Goal: Task Accomplishment & Management: Complete application form

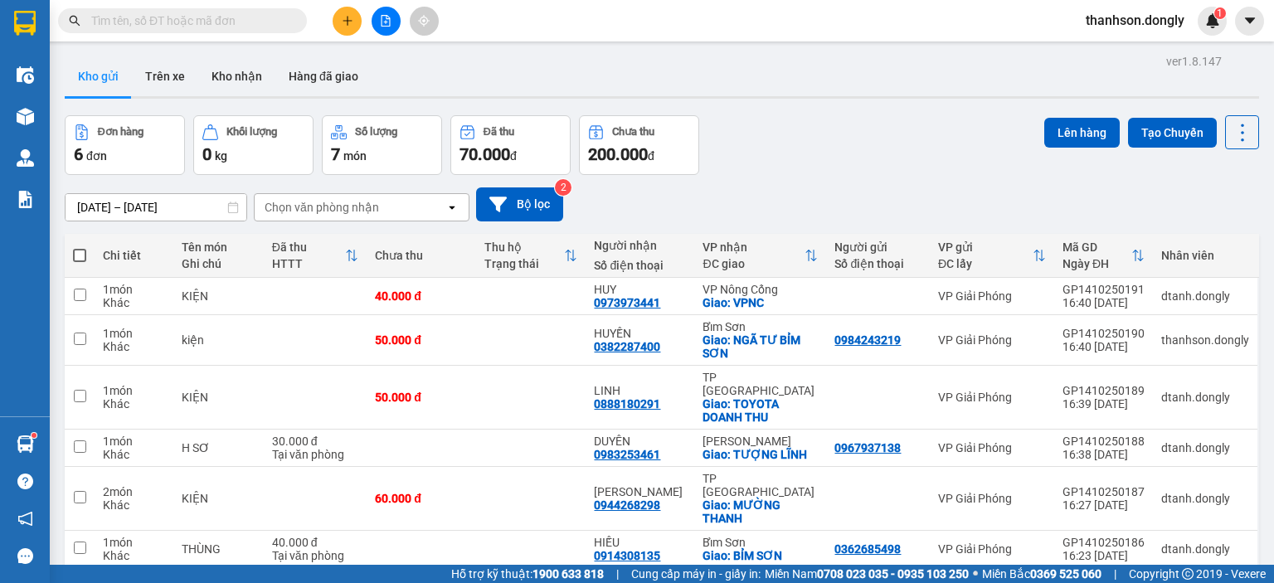
click at [349, 22] on icon "plus" at bounding box center [348, 21] width 12 height 12
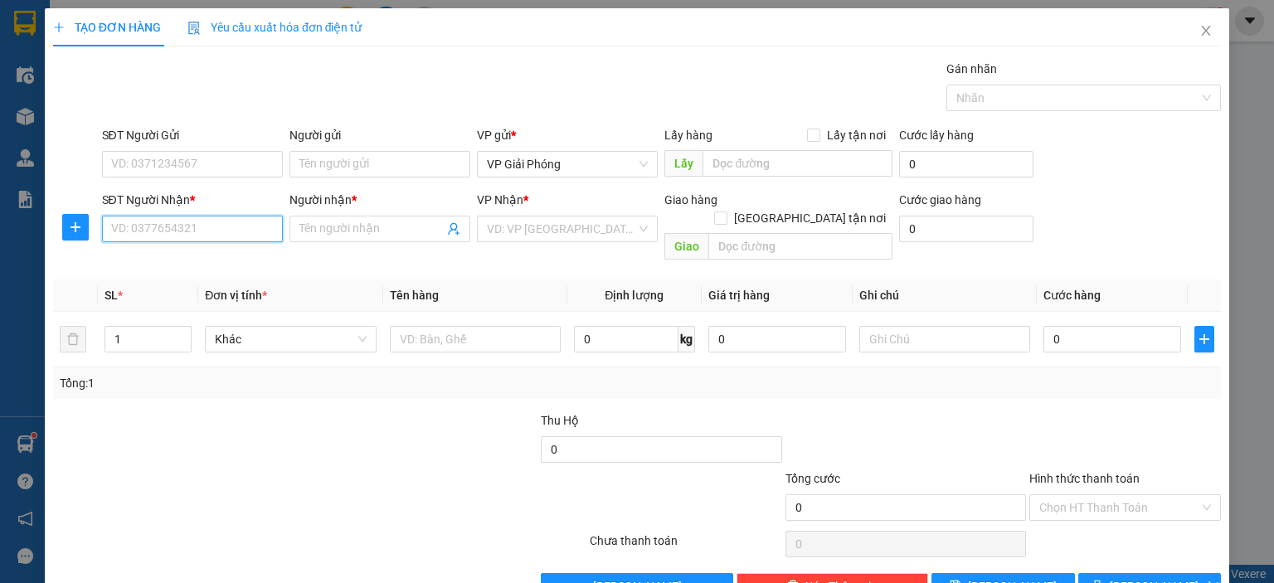
click at [182, 225] on input "SĐT Người Nhận *" at bounding box center [192, 229] width 181 height 27
click at [163, 261] on div "0966722667 - [PERSON_NAME]" at bounding box center [191, 261] width 163 height 18
type input "0966722667"
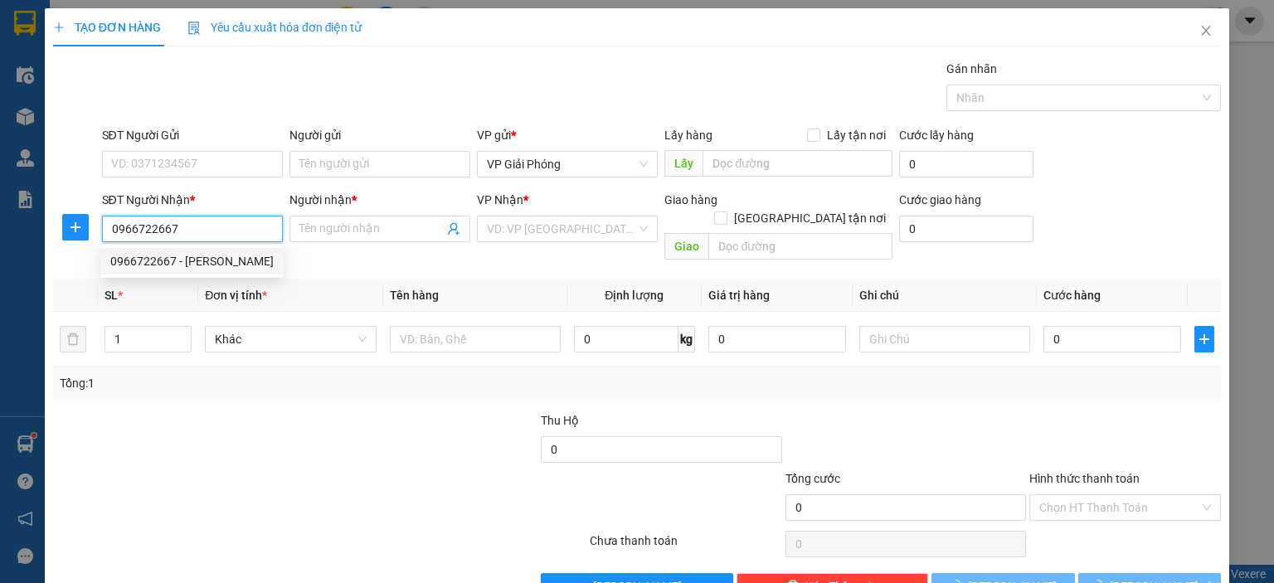
type input "ngọc"
checkbox input "true"
type input "TOYOTA"
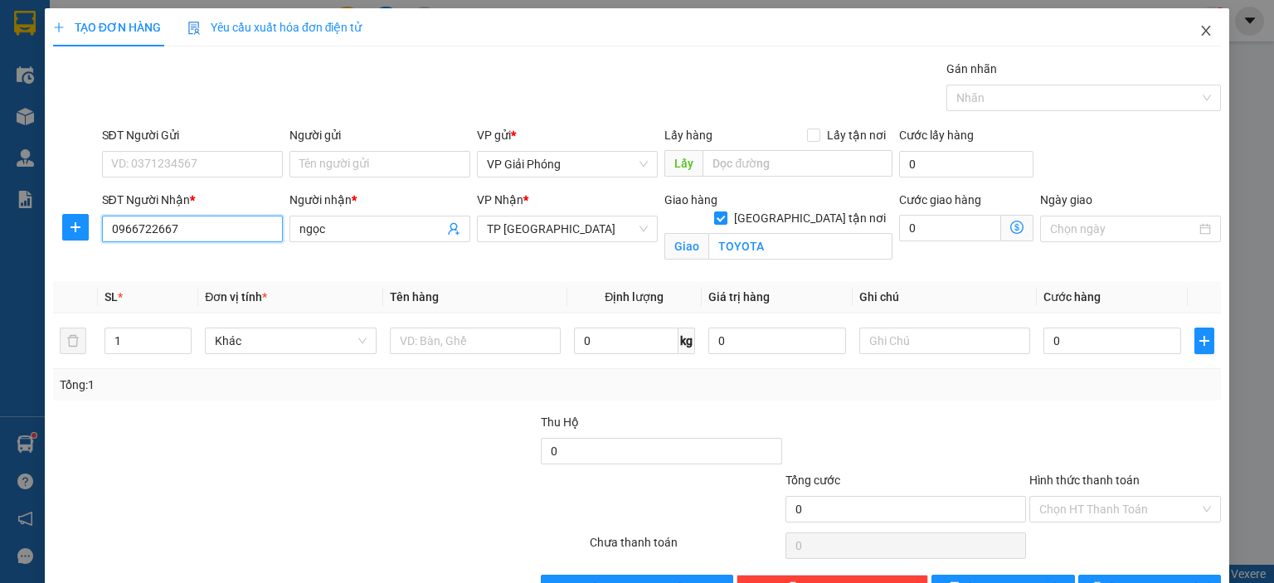
type input "0966722667"
click at [1199, 32] on icon "close" at bounding box center [1205, 30] width 13 height 13
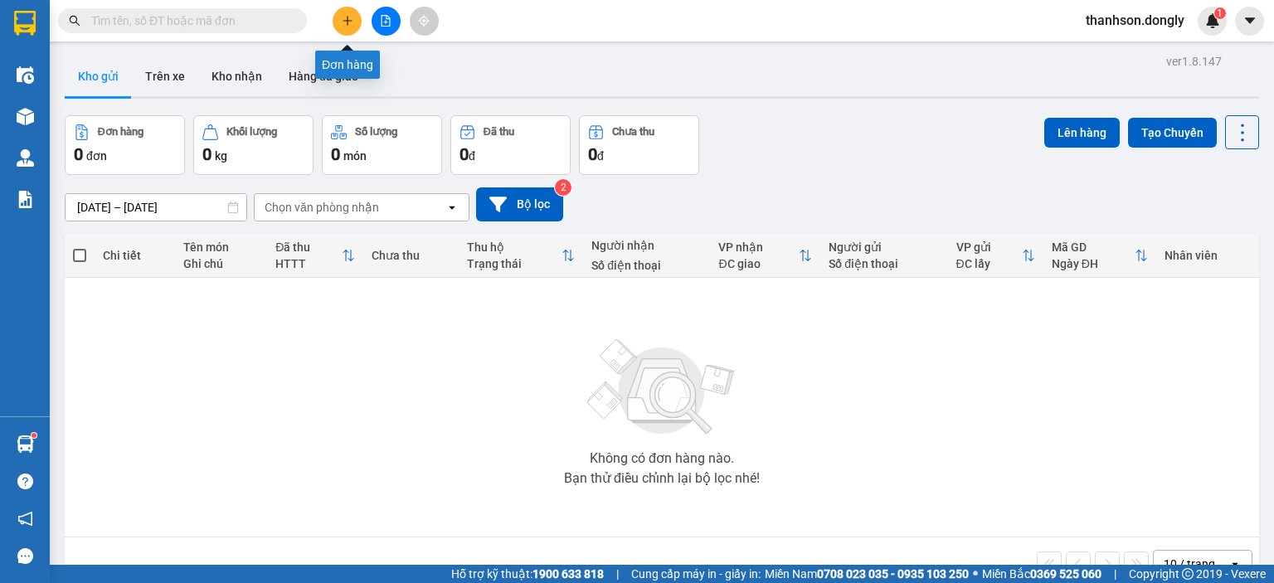
click at [339, 22] on button at bounding box center [347, 21] width 29 height 29
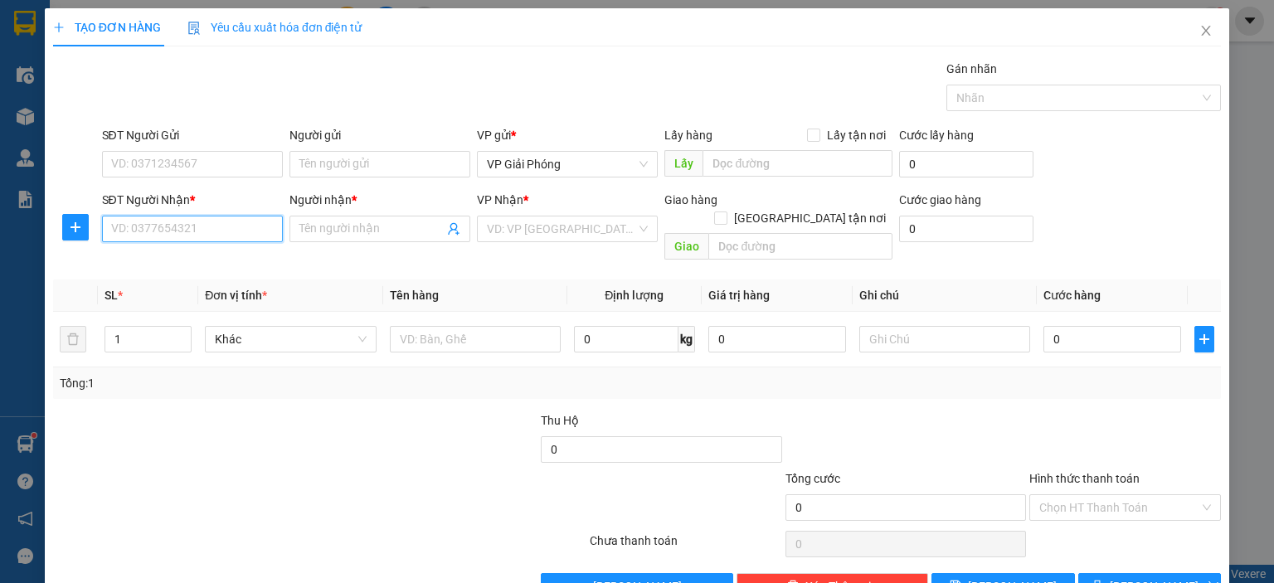
click at [189, 222] on input "SĐT Người Nhận *" at bounding box center [192, 229] width 181 height 27
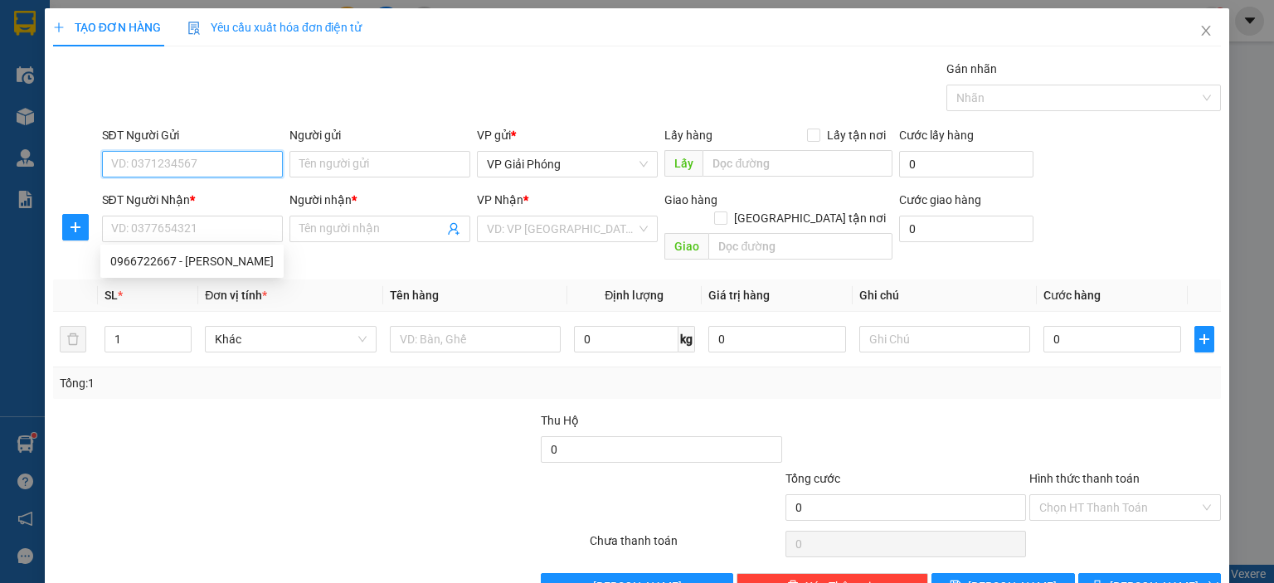
click at [200, 158] on input "SĐT Người Gửi" at bounding box center [192, 164] width 181 height 27
type input "0967553186"
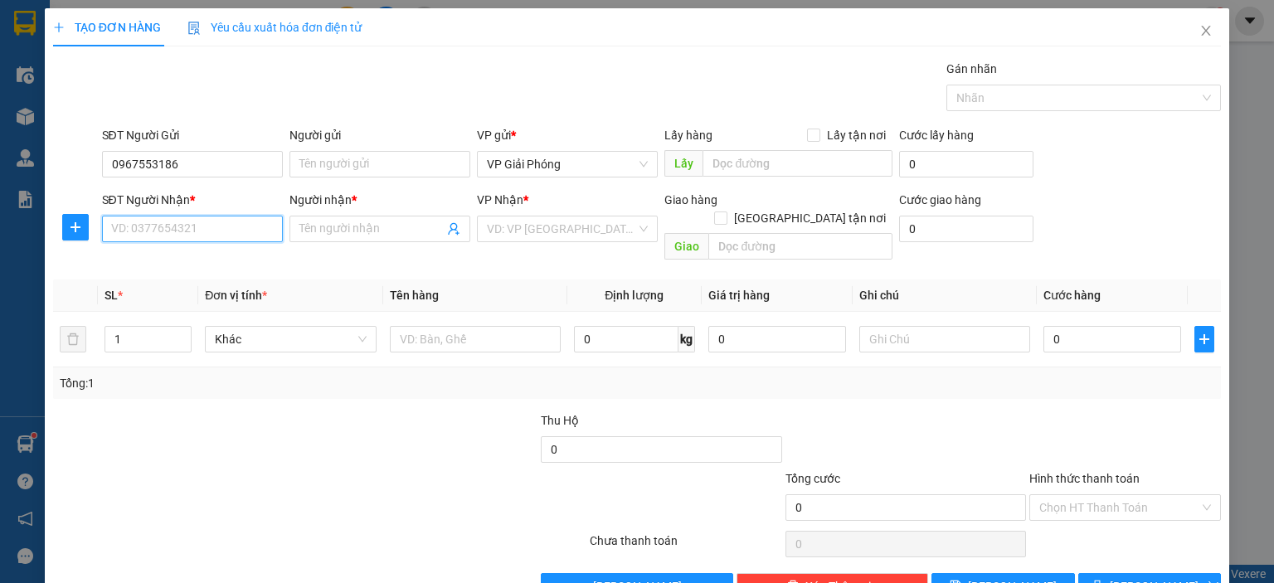
click at [145, 225] on input "SĐT Người Nhận *" at bounding box center [192, 229] width 181 height 27
type input "0986457565"
click at [143, 255] on div "0986457565 - CÔNG" at bounding box center [189, 261] width 159 height 18
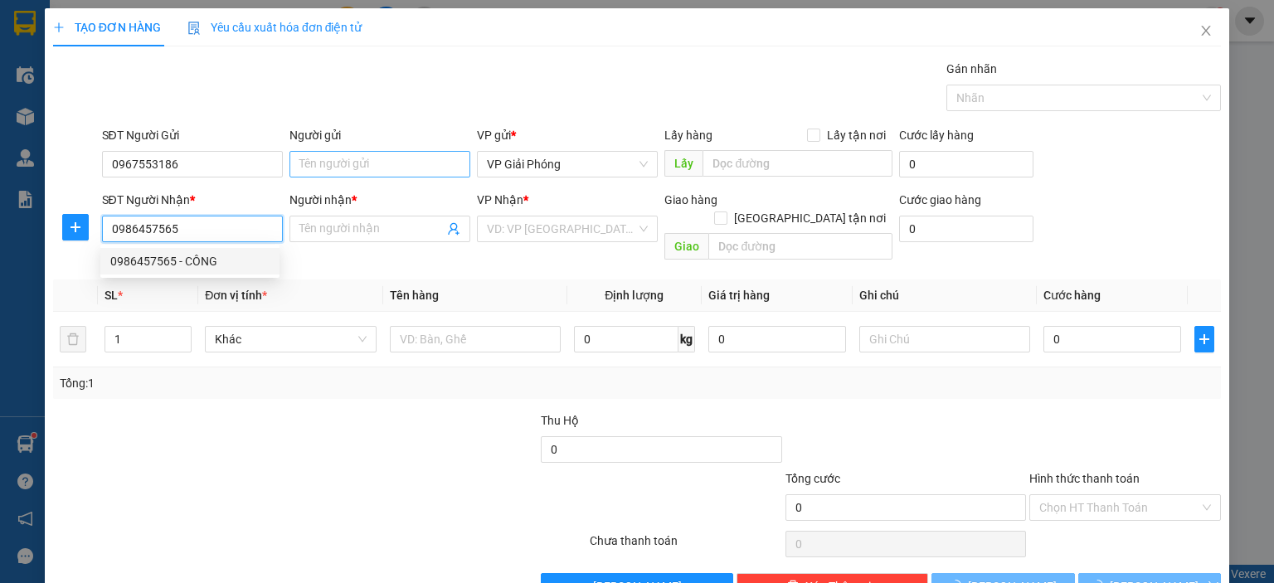
type input "CÔNG"
checkbox input "true"
type input "BIG C"
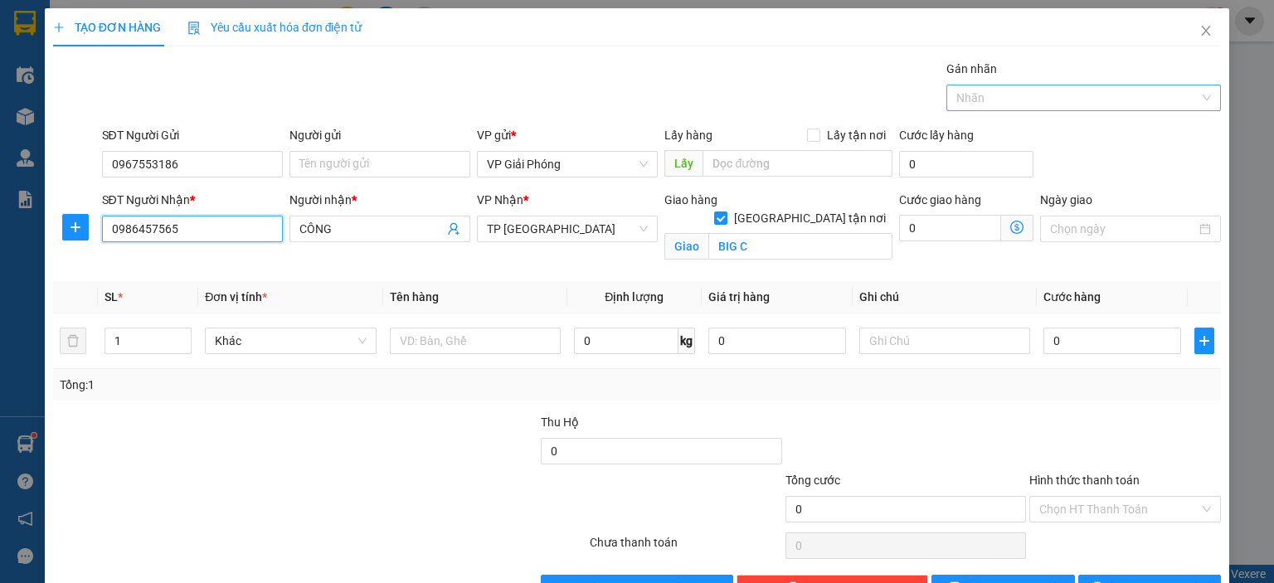
click at [989, 98] on div at bounding box center [1076, 98] width 250 height 20
type input "0986457565"
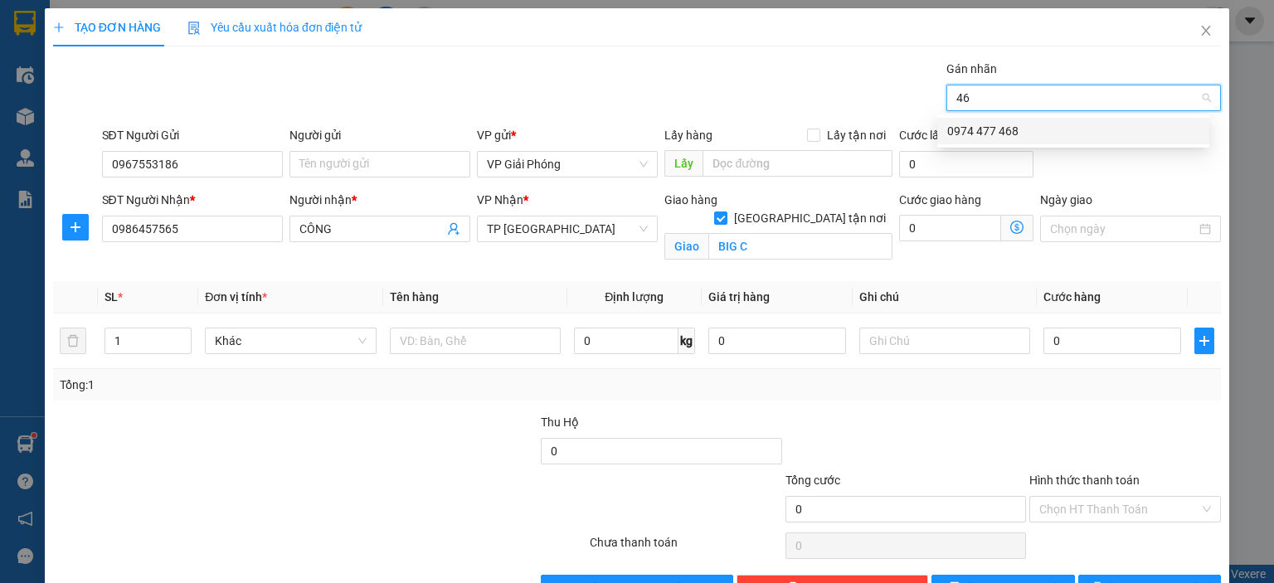
type input "468"
click at [996, 129] on div "0974 477 468" at bounding box center [1073, 131] width 252 height 18
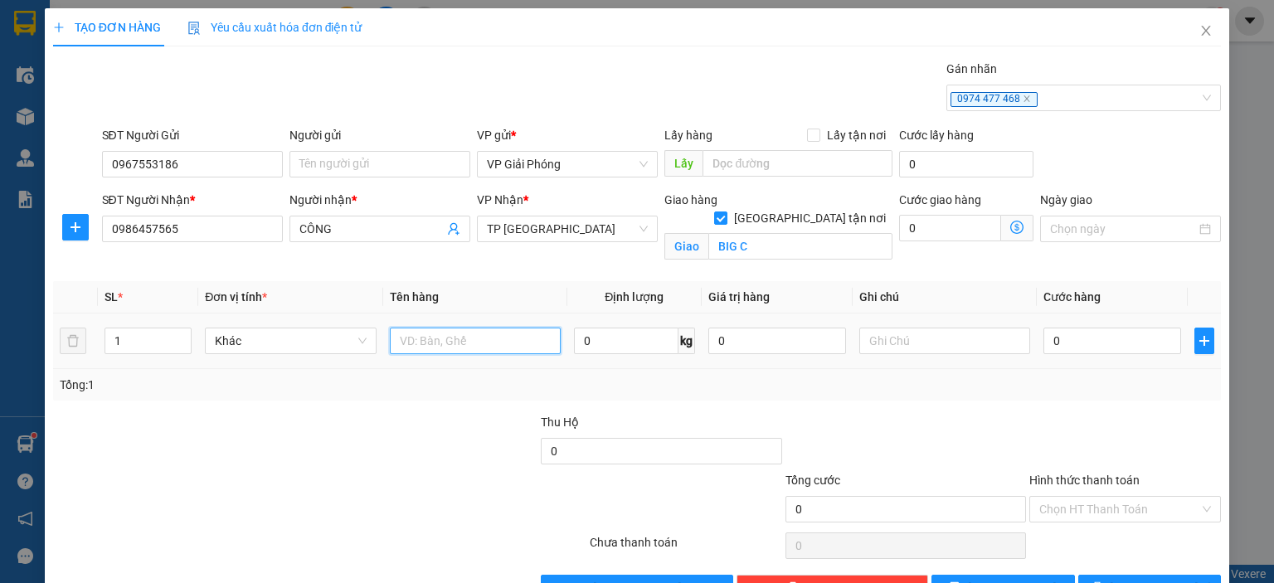
click at [414, 351] on input "text" at bounding box center [475, 341] width 171 height 27
type input "[PERSON_NAME]"
click at [1065, 334] on input "0" at bounding box center [1112, 341] width 138 height 27
type input "3"
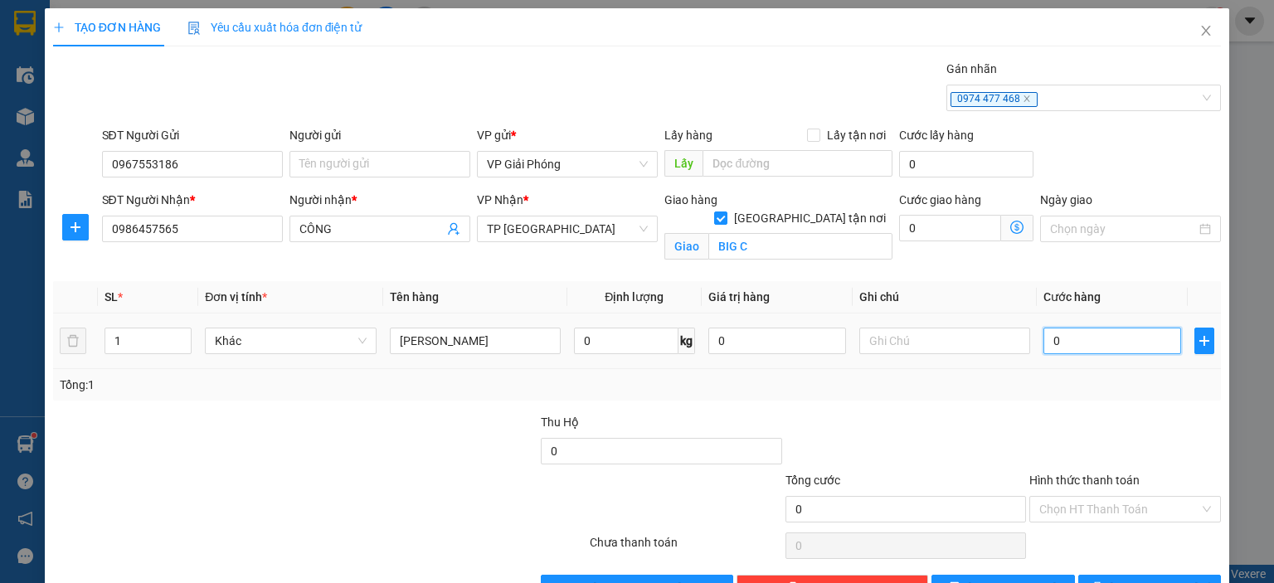
type input "3"
type input "30"
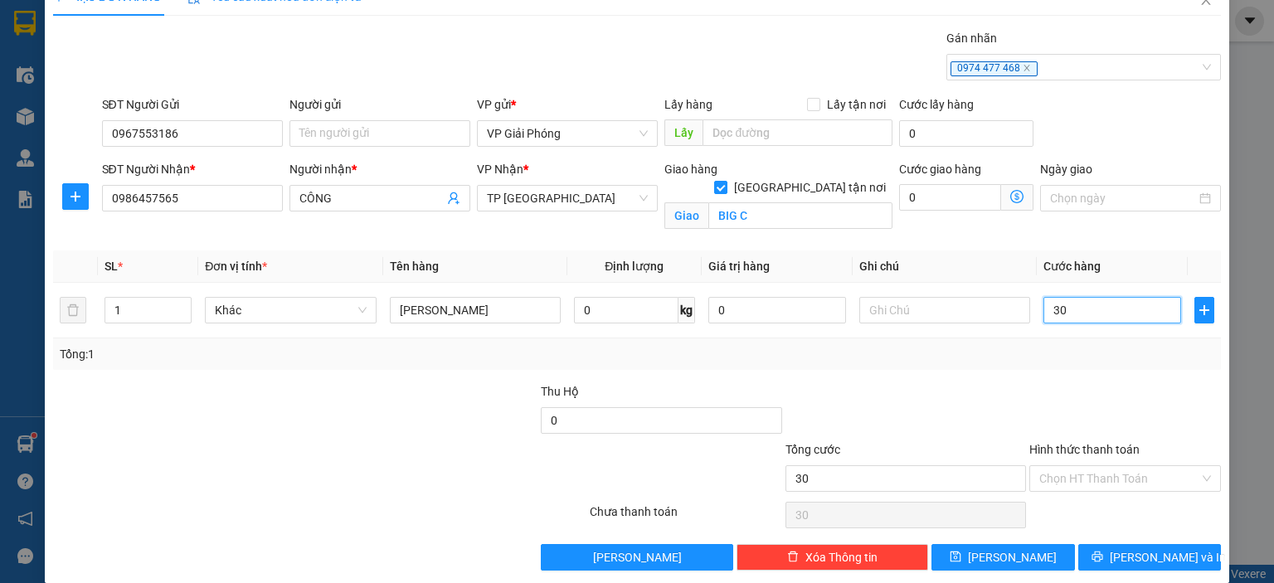
scroll to position [48, 0]
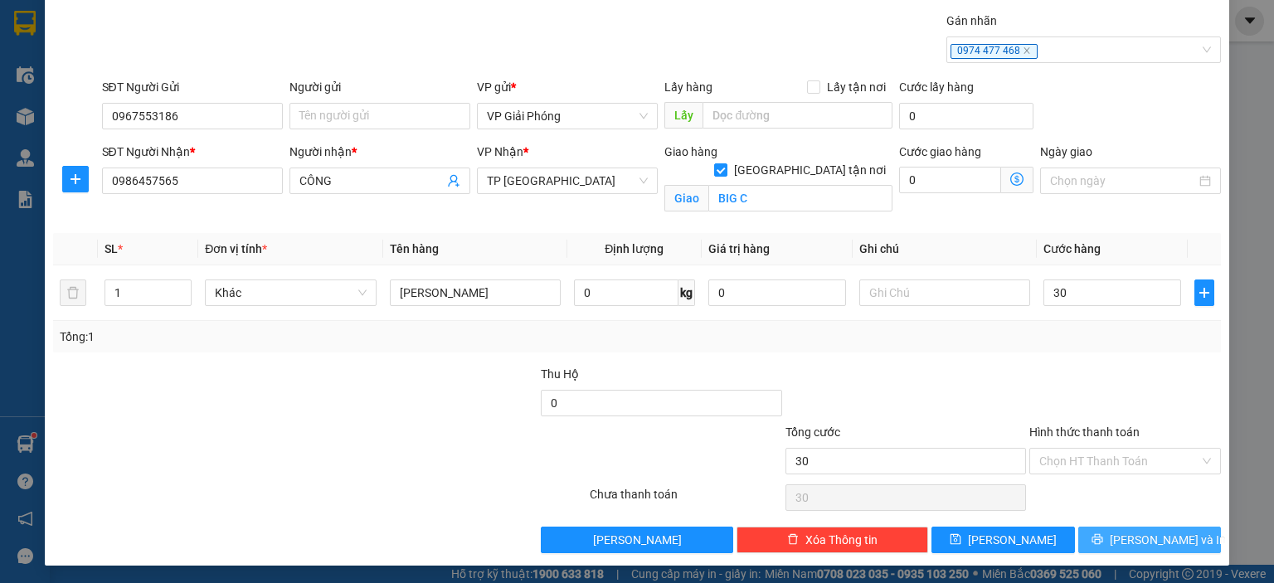
type input "30.000"
click at [1150, 545] on span "[PERSON_NAME] và In" at bounding box center [1168, 540] width 116 height 18
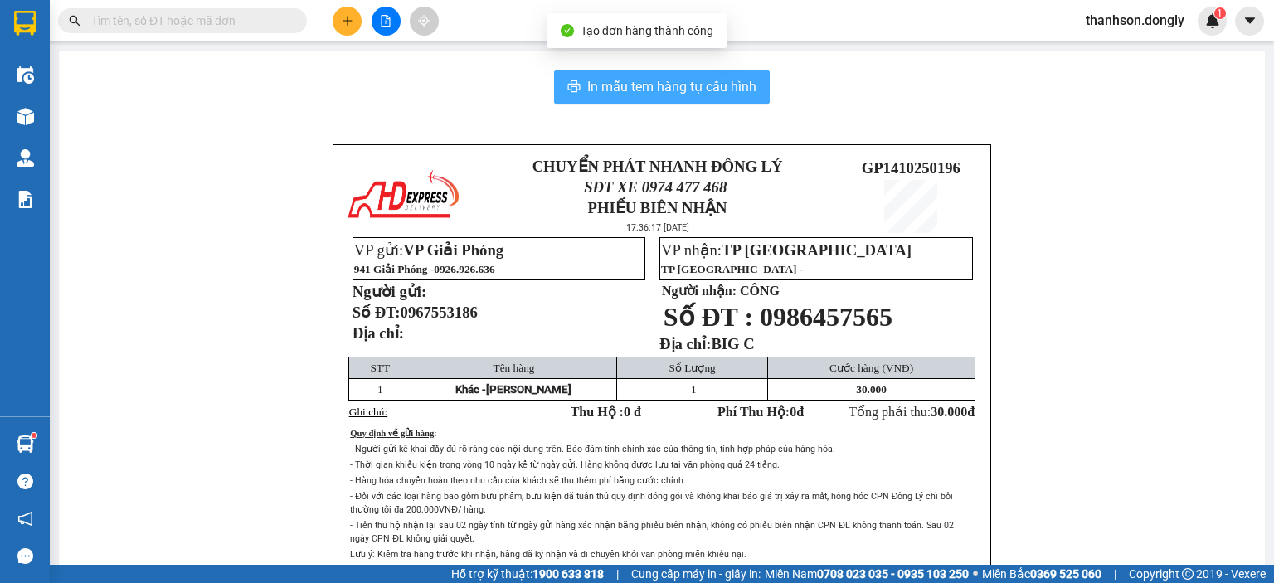
click at [607, 76] on span "In mẫu tem hàng tự cấu hình" at bounding box center [671, 86] width 169 height 21
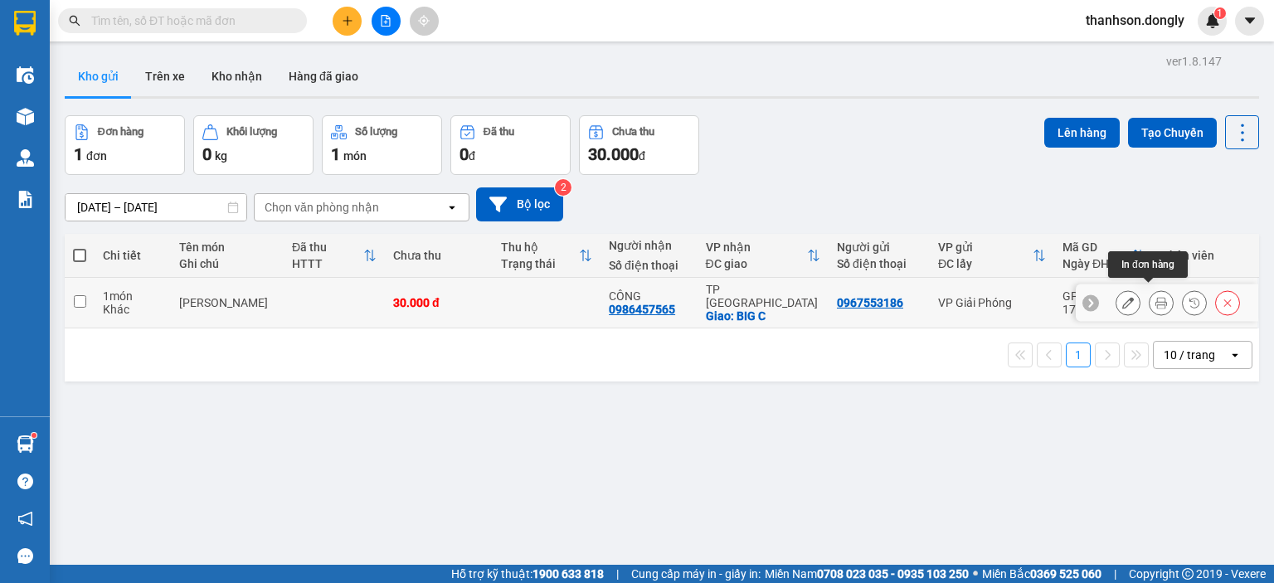
click at [1155, 300] on icon at bounding box center [1161, 303] width 12 height 12
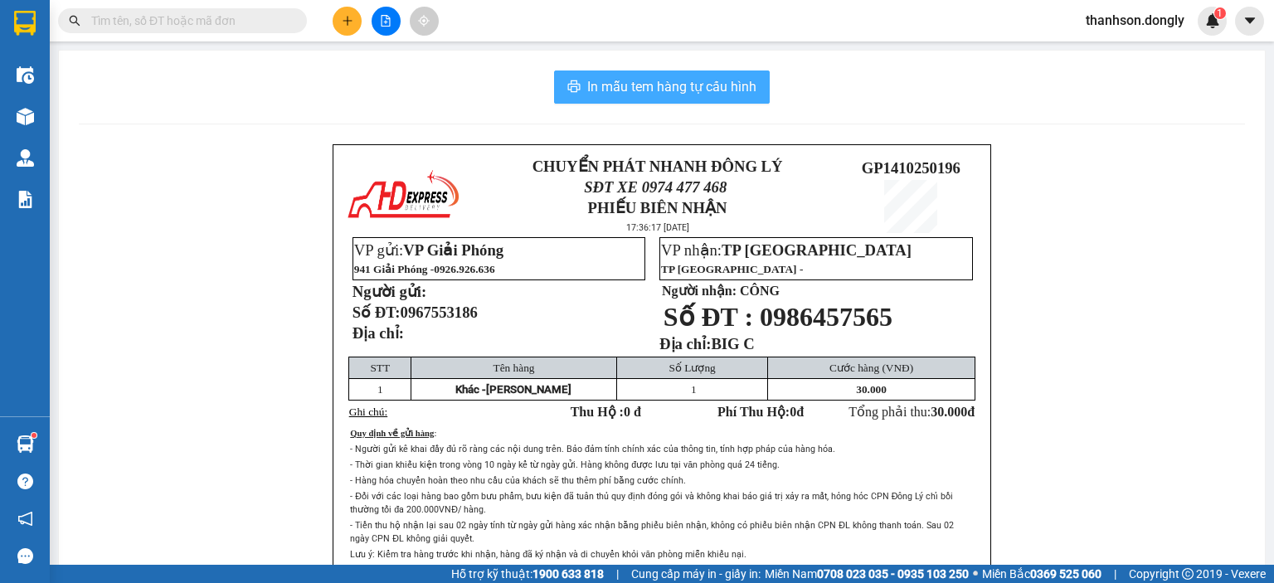
click at [587, 85] on span "In mẫu tem hàng tự cấu hình" at bounding box center [671, 86] width 169 height 21
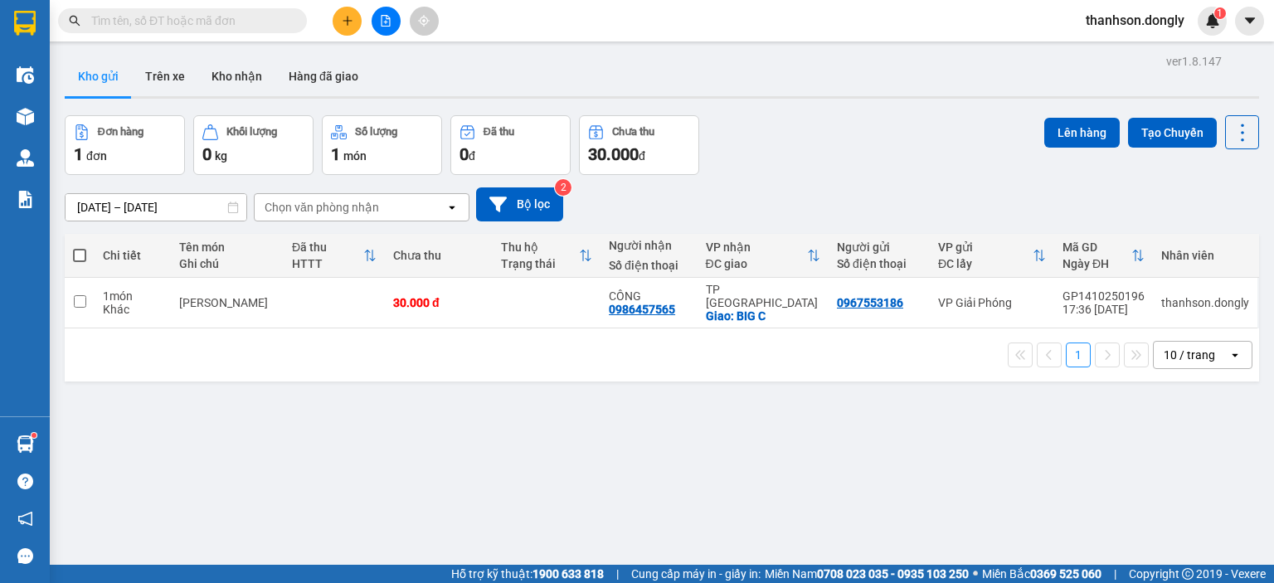
click at [970, 503] on div "ver 1.8.147 Kho gửi Trên xe Kho nhận Hàng đã giao Đơn hàng 1 đơn Khối lượng 0 k…" at bounding box center [662, 341] width 1208 height 583
drag, startPoint x: 447, startPoint y: 275, endPoint x: 428, endPoint y: 177, distance: 100.5
click at [438, 195] on div "ver 1.8.147 Kho gửi Trên xe Kho nhận Hàng đã giao Đơn hàng 1 đơn Khối lượng 0 k…" at bounding box center [662, 341] width 1208 height 583
click at [654, 72] on div "Kho gửi Trên xe Kho nhận Hàng đã giao" at bounding box center [662, 78] width 1194 height 44
click at [349, 17] on icon "plus" at bounding box center [348, 21] width 12 height 12
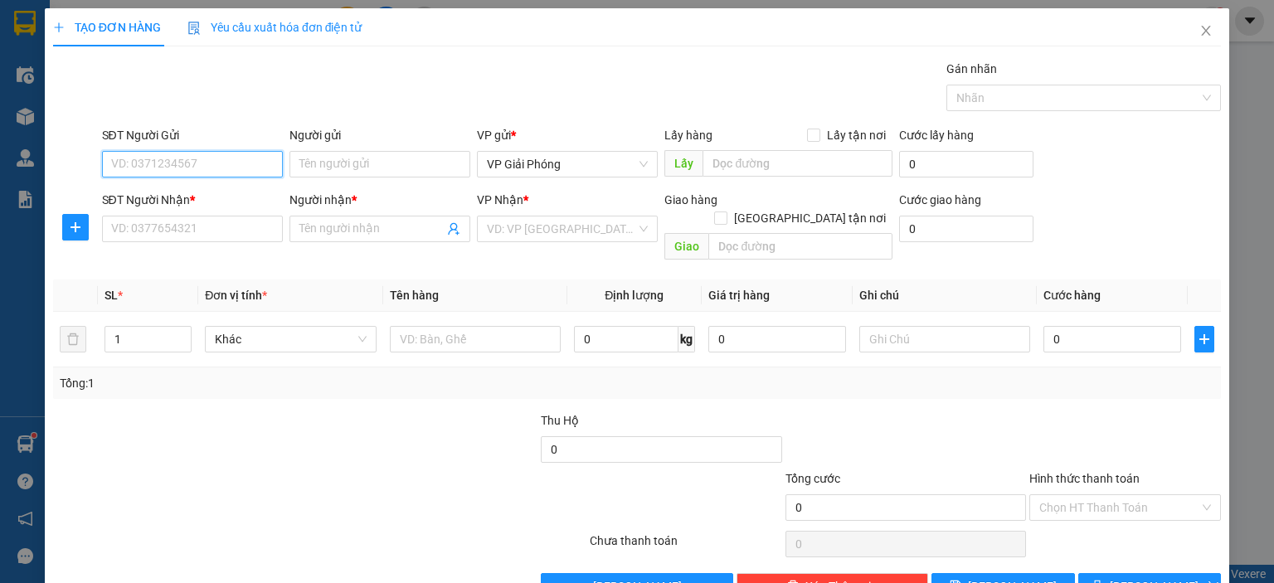
click at [257, 164] on input "SĐT Người Gửi" at bounding box center [192, 164] width 181 height 27
type input "0982742956"
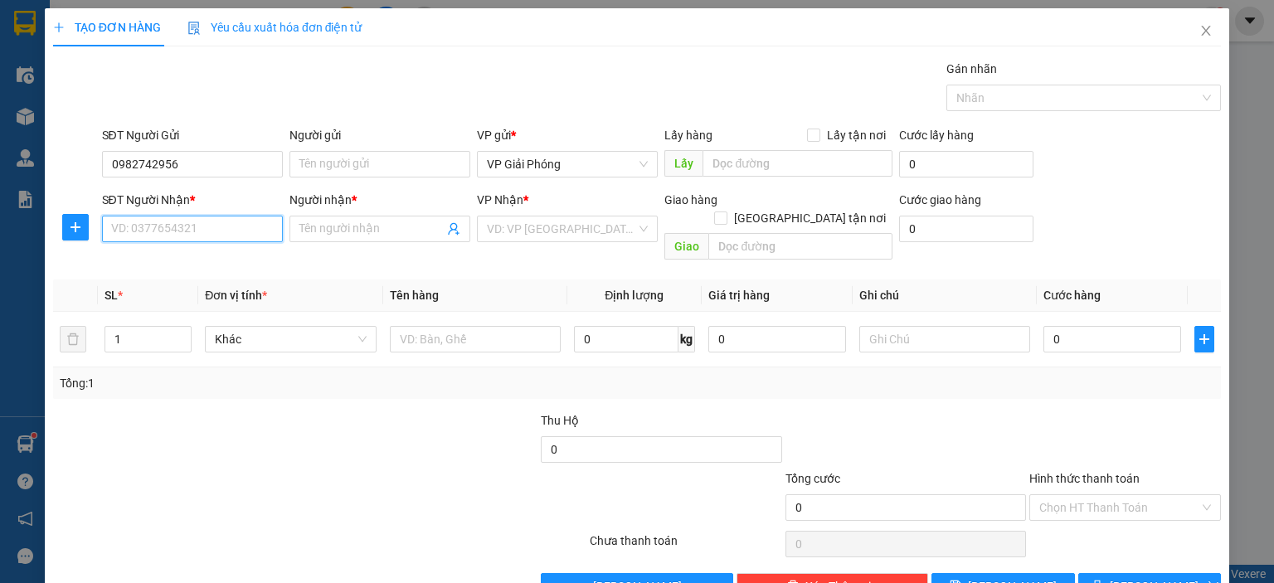
click at [247, 231] on input "SĐT Người Nhận *" at bounding box center [192, 229] width 181 height 27
click at [213, 267] on div "0982742956 - TRANG" at bounding box center [189, 261] width 159 height 18
type input "0982742956"
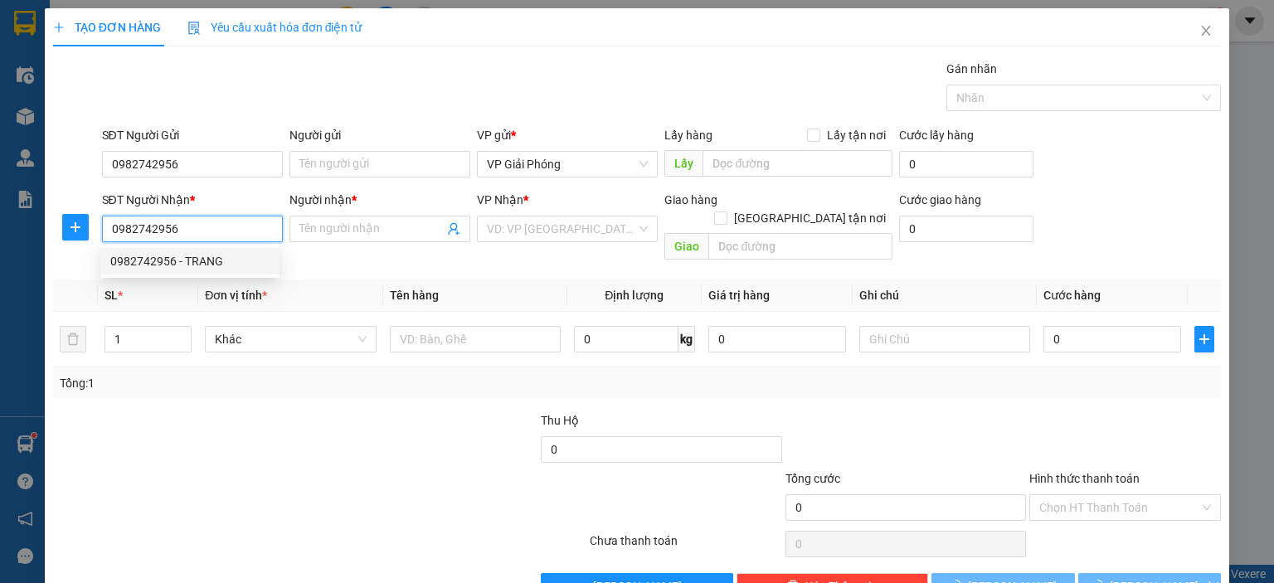
type input "TRANG"
checkbox input "true"
type input "TTNC"
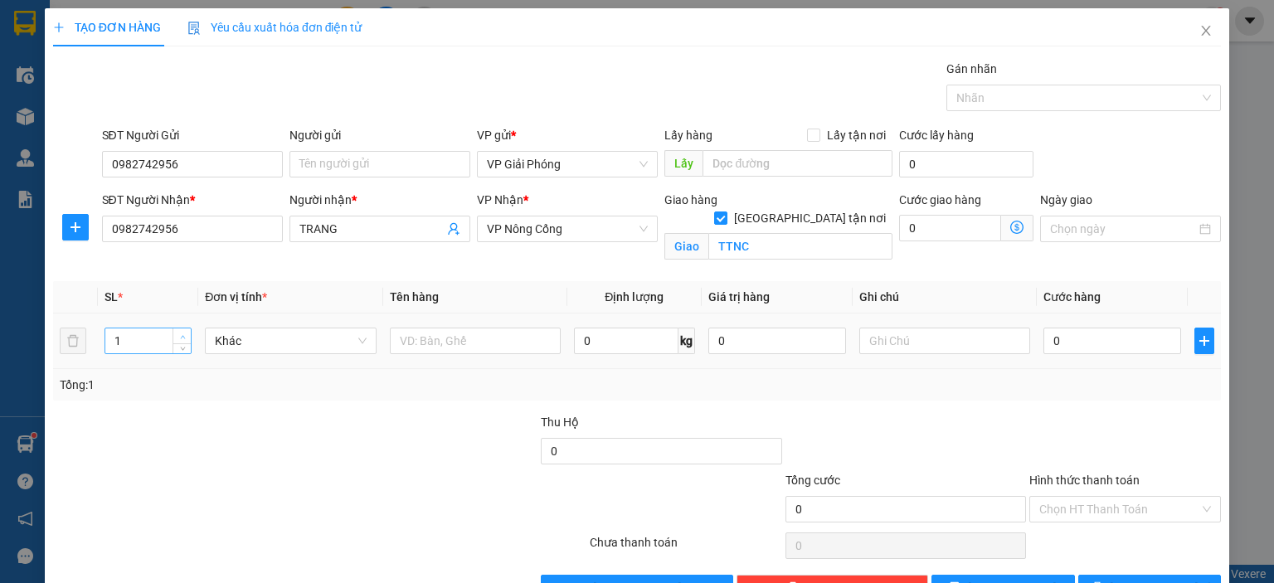
type input "2"
click at [180, 334] on icon "up" at bounding box center [183, 337] width 6 height 6
click at [464, 338] on input "text" at bounding box center [475, 341] width 171 height 27
type input "bao đen"
click at [1098, 334] on input "0" at bounding box center [1112, 341] width 138 height 27
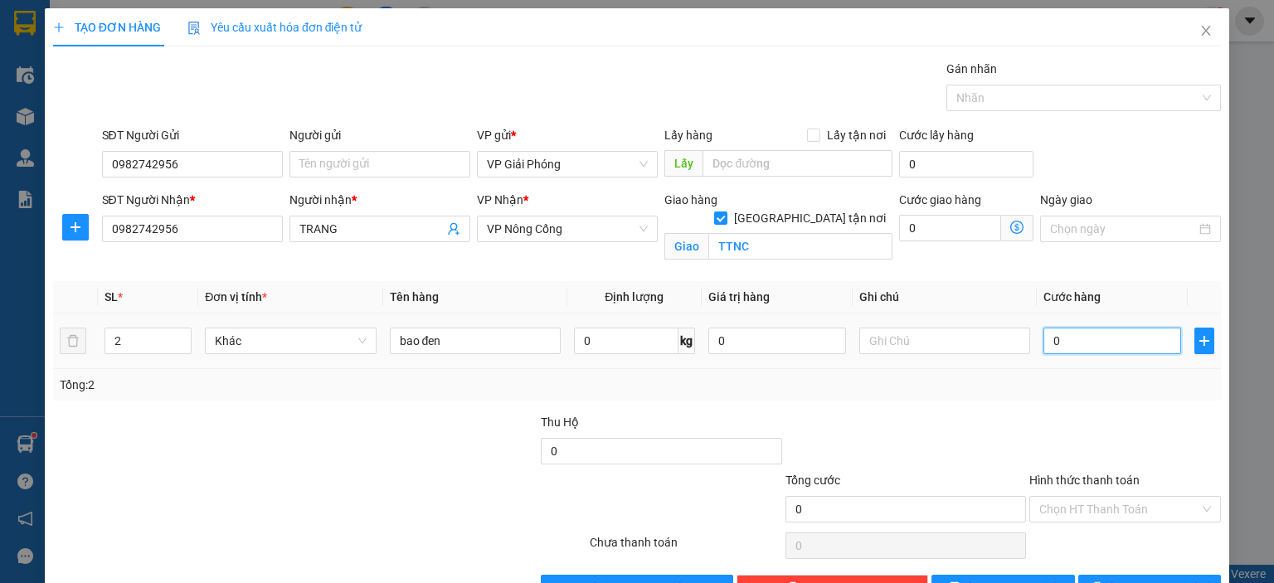
type input "1"
type input "10"
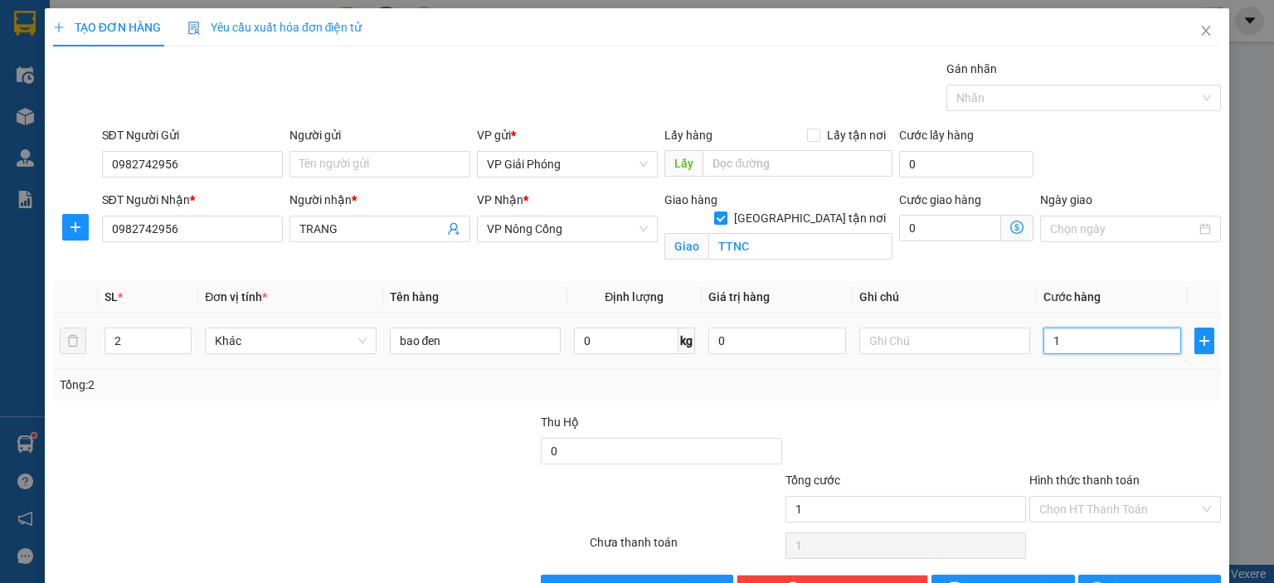
type input "10"
type input "100"
click at [1036, 100] on div at bounding box center [1076, 98] width 250 height 20
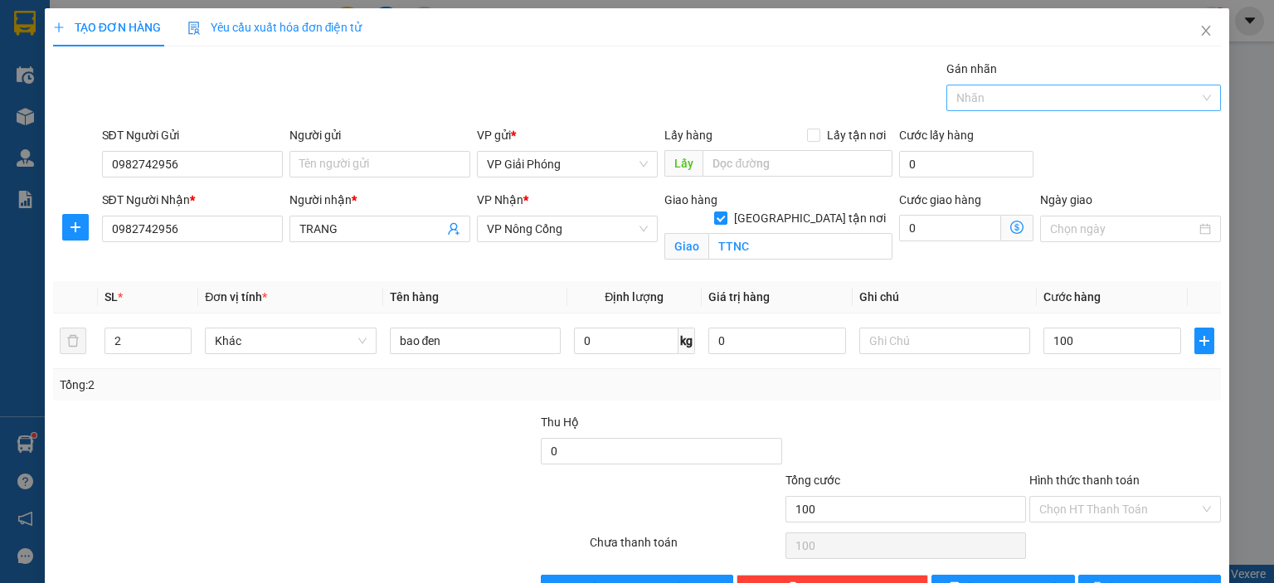
type input "100.000"
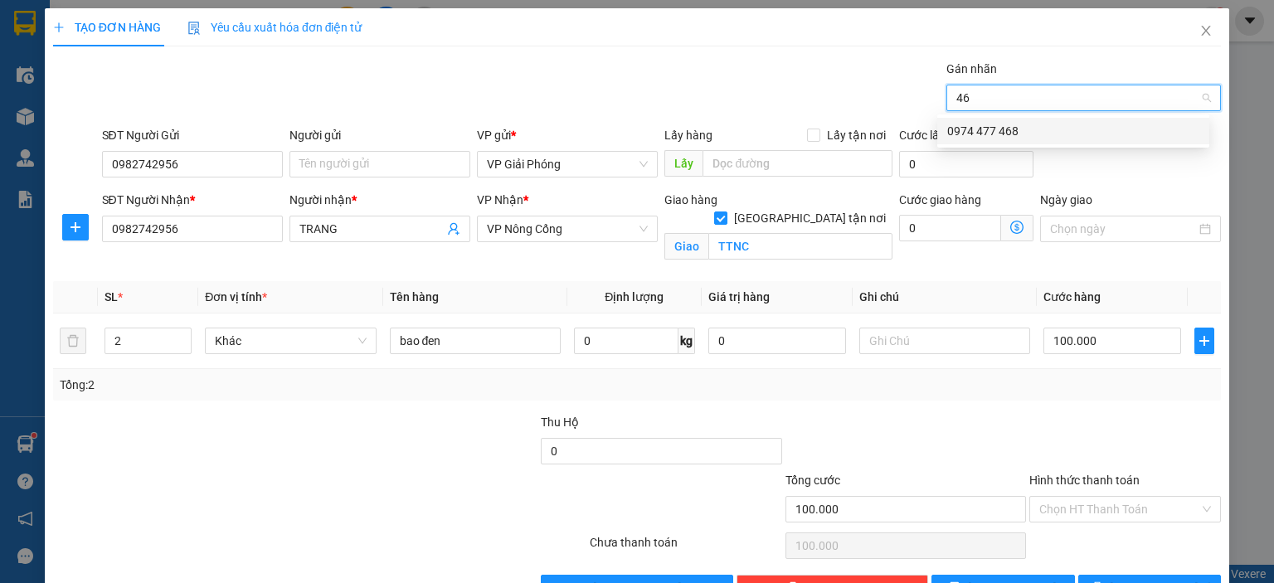
type input "468"
click at [1028, 129] on div "0974 477 468" at bounding box center [1073, 131] width 252 height 18
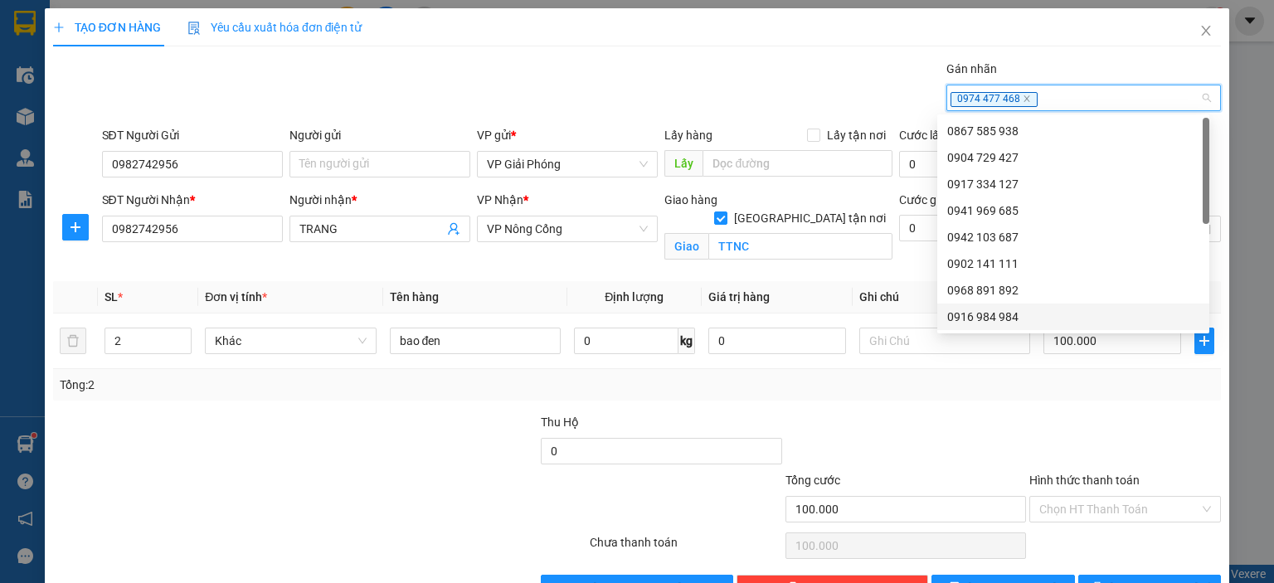
click at [1026, 390] on div "Tổng: 2" at bounding box center [637, 385] width 1155 height 18
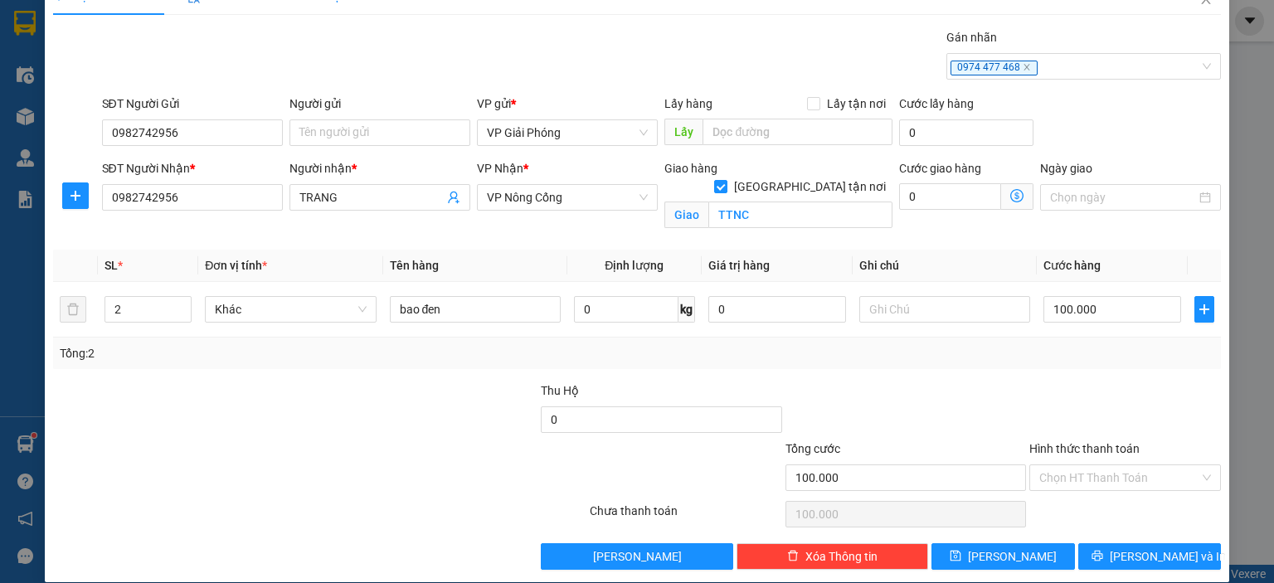
scroll to position [48, 0]
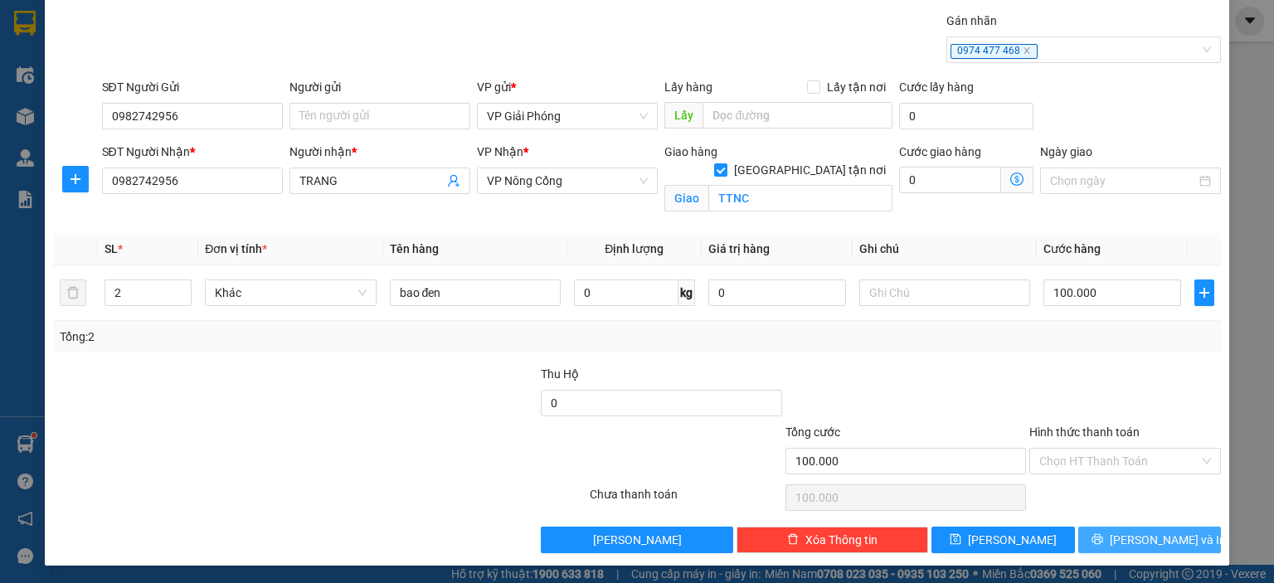
click at [1103, 534] on icon "printer" at bounding box center [1098, 539] width 12 height 12
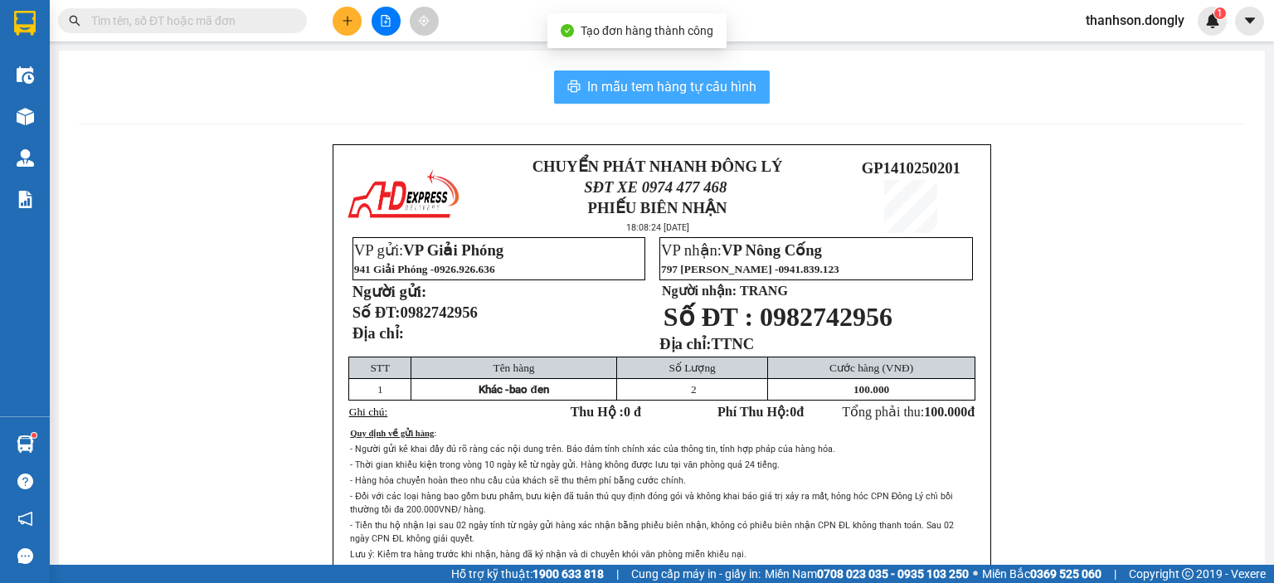
click at [659, 85] on span "In mẫu tem hàng tự cấu hình" at bounding box center [671, 86] width 169 height 21
